Goal: Go to known website: Access a specific website the user already knows

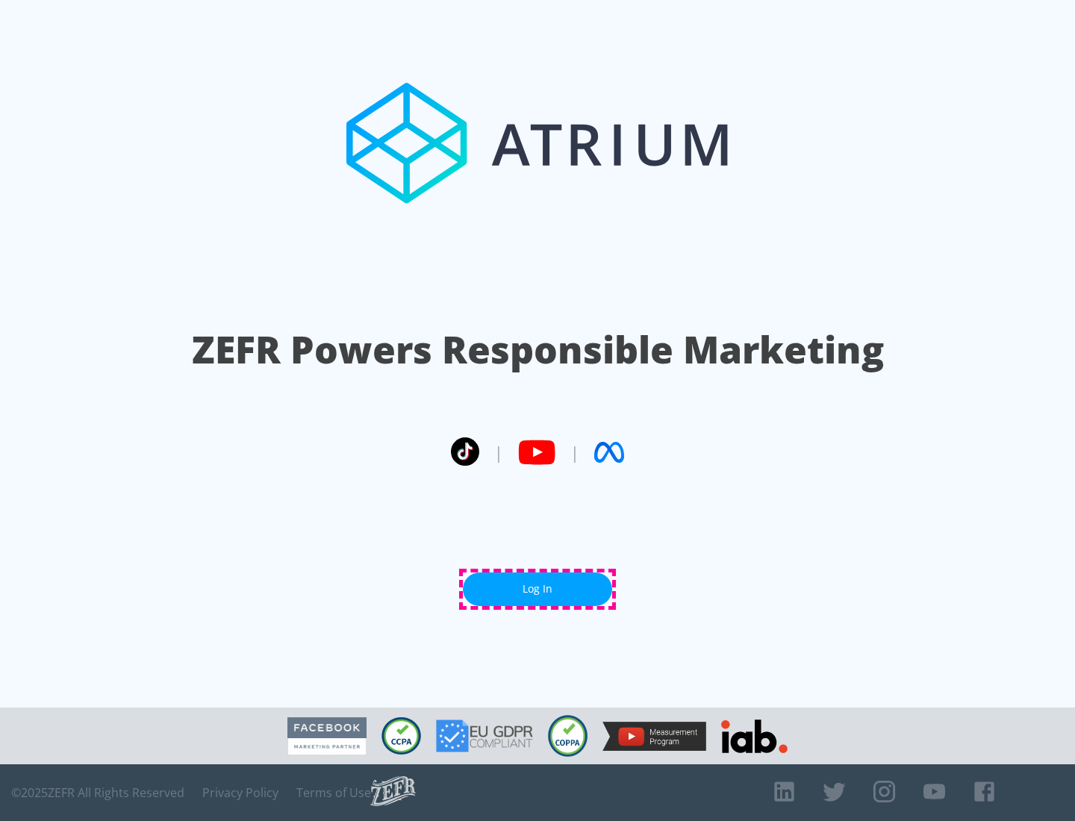
click at [538, 589] on link "Log In" at bounding box center [537, 590] width 149 height 34
